Goal: Task Accomplishment & Management: Use online tool/utility

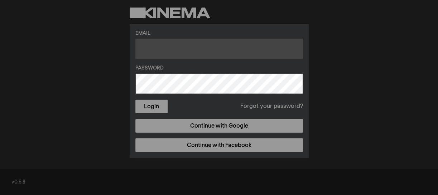
click at [176, 51] on input "text" at bounding box center [219, 49] width 168 height 20
type input "[PERSON_NAME][EMAIL_ADDRESS][PERSON_NAME][DOMAIN_NAME]"
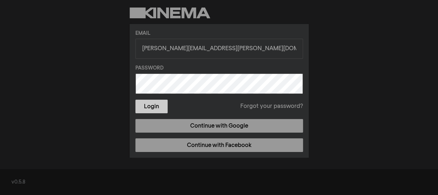
click at [155, 105] on button "Login" at bounding box center [151, 107] width 32 height 14
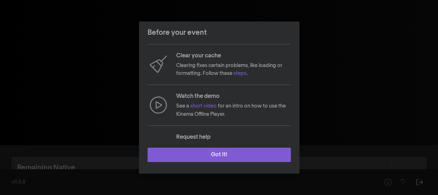
scroll to position [77, 0]
click at [264, 153] on button "Got it!" at bounding box center [219, 155] width 143 height 14
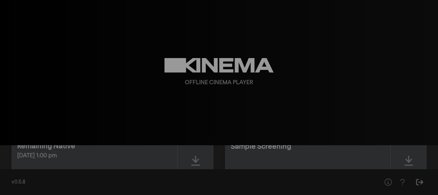
scroll to position [22, 0]
click at [200, 159] on div at bounding box center [196, 160] width 36 height 51
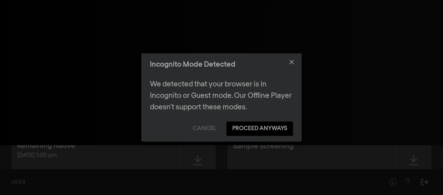
drag, startPoint x: 426, startPoint y: 4, endPoint x: 208, endPoint y: 31, distance: 219.8
click at [208, 31] on div "Incognito Mode Detected We detected that your browser is in Incognito or Guest …" at bounding box center [221, 97] width 443 height 195
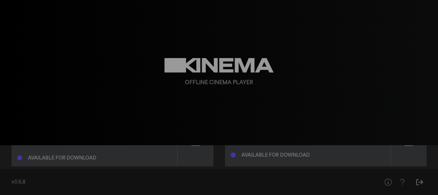
scroll to position [55, 0]
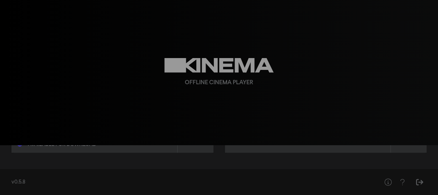
drag, startPoint x: 395, startPoint y: 2, endPoint x: 227, endPoint y: 47, distance: 173.9
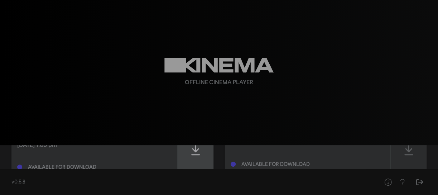
scroll to position [32, 0]
click at [198, 152] on icon at bounding box center [195, 149] width 9 height 11
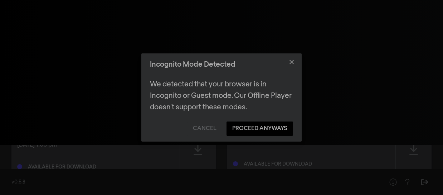
click at [351, 40] on div "Incognito Mode Detected We detected that your browser is in Incognito or Guest …" at bounding box center [221, 97] width 443 height 195
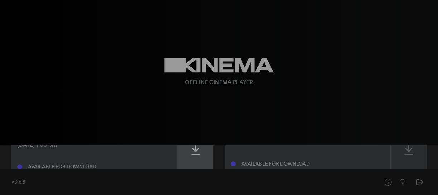
click at [193, 150] on icon at bounding box center [195, 149] width 9 height 11
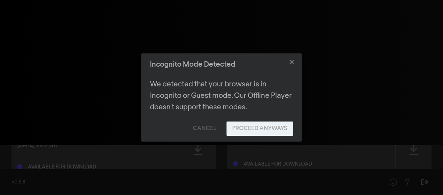
click at [239, 128] on button "Proceed Anyways" at bounding box center [260, 128] width 67 height 14
